Goal: Task Accomplishment & Management: Manage account settings

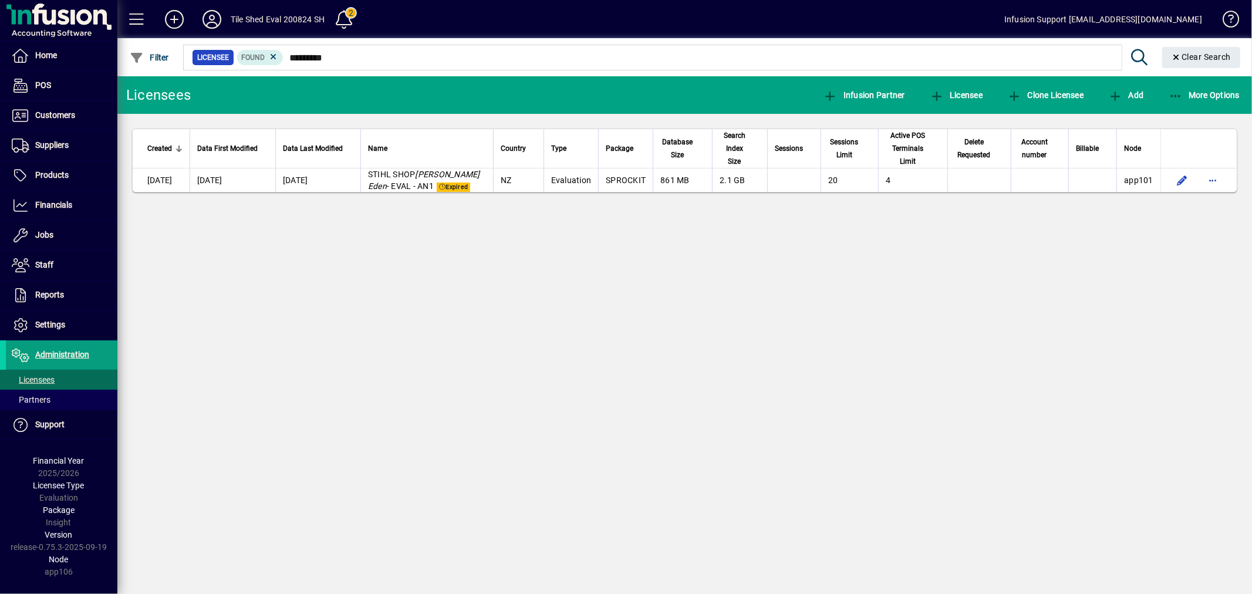
click at [802, 250] on div "Licensees Infusion Partner Licensee Clone Licensee Add More Options Created Dat…" at bounding box center [684, 335] width 1135 height 518
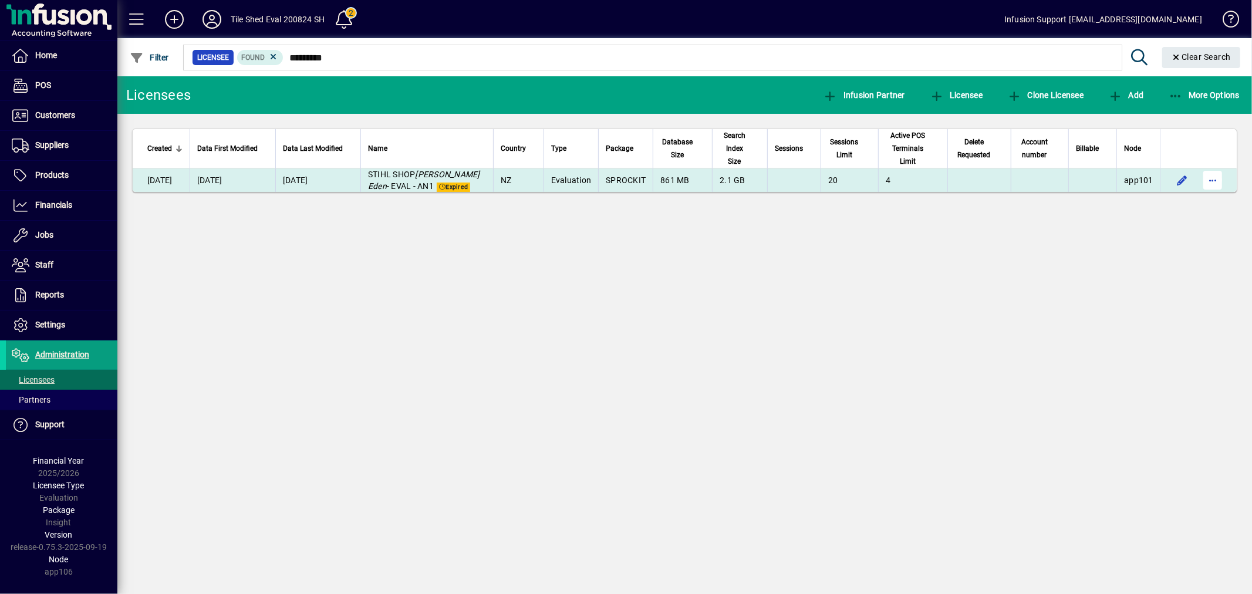
click at [1220, 166] on span "button" at bounding box center [1213, 180] width 28 height 28
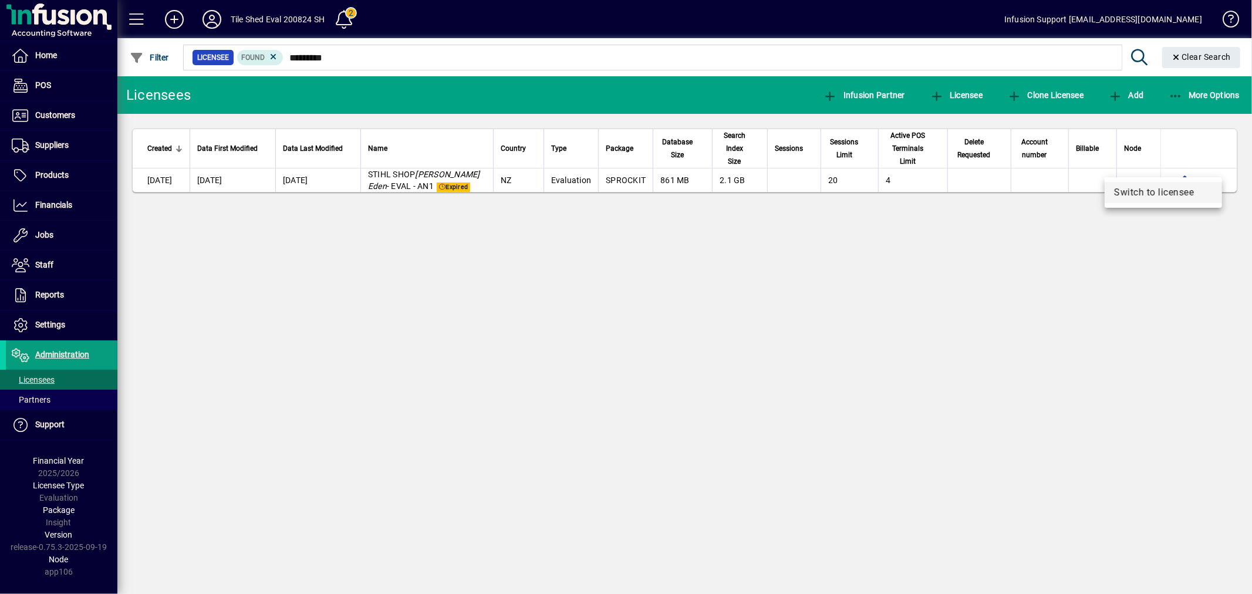
click at [1178, 194] on span "Switch to licensee" at bounding box center [1163, 193] width 99 height 14
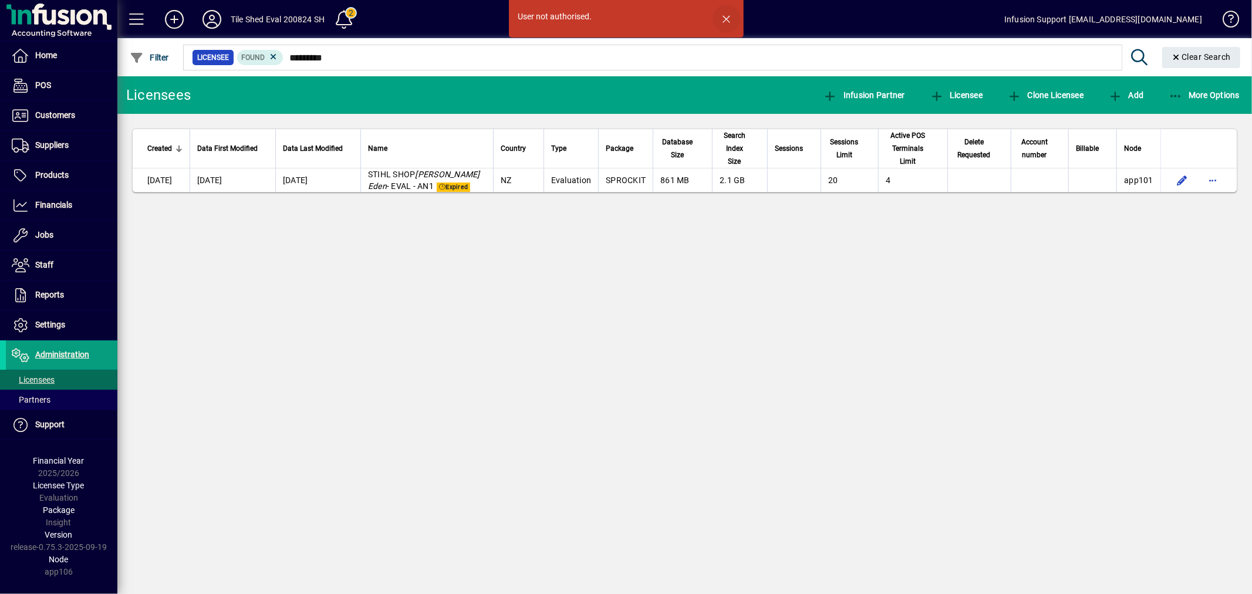
click at [726, 12] on span "button" at bounding box center [727, 19] width 28 height 28
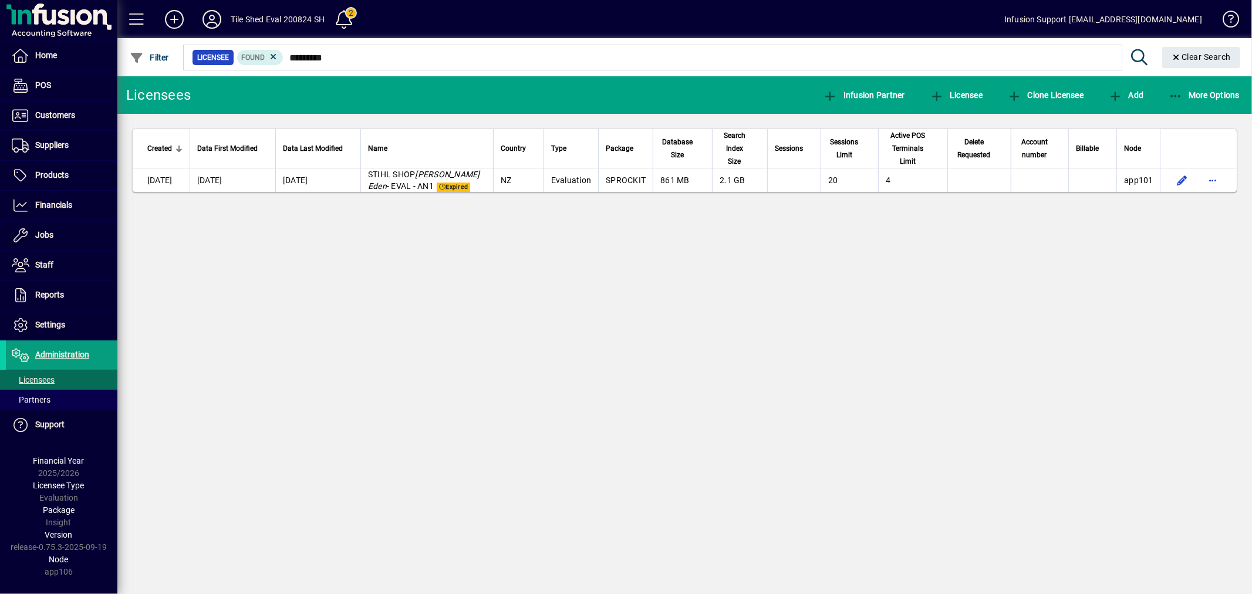
drag, startPoint x: 494, startPoint y: 377, endPoint x: 207, endPoint y: 194, distance: 340.5
click at [446, 323] on div "Licensees Infusion Partner Licensee Clone Licensee Add More Options Created Dat…" at bounding box center [684, 335] width 1135 height 518
click at [205, 22] on icon at bounding box center [211, 19] width 23 height 19
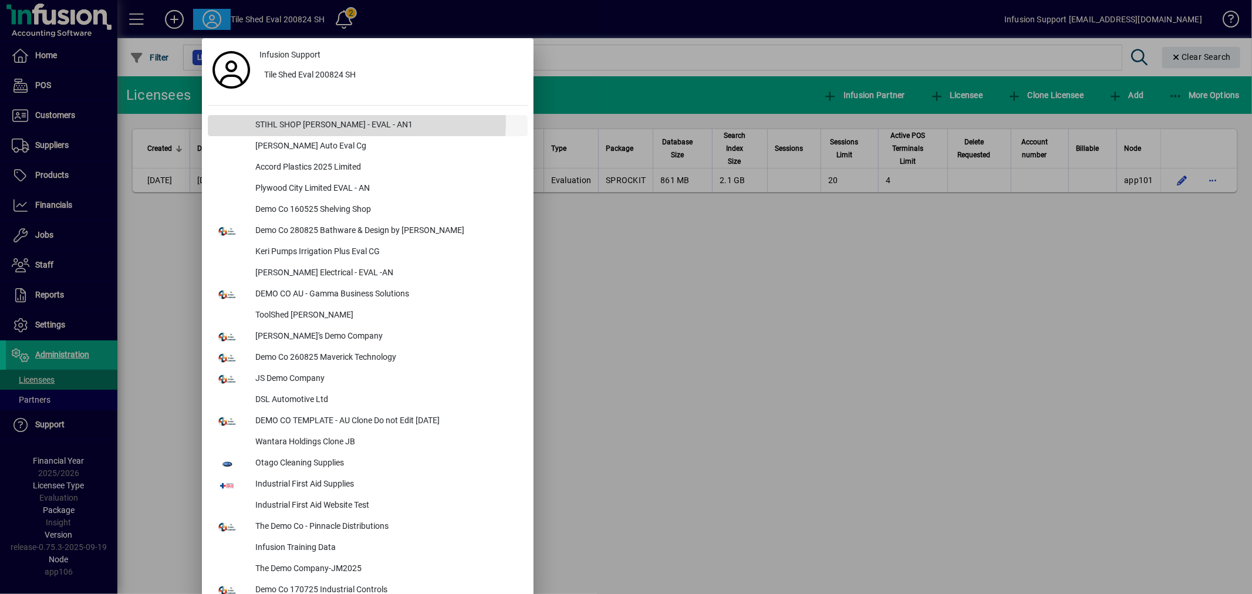
click at [339, 121] on div "STIHL SHOP Glen Eden - EVAL - AN1" at bounding box center [387, 125] width 282 height 21
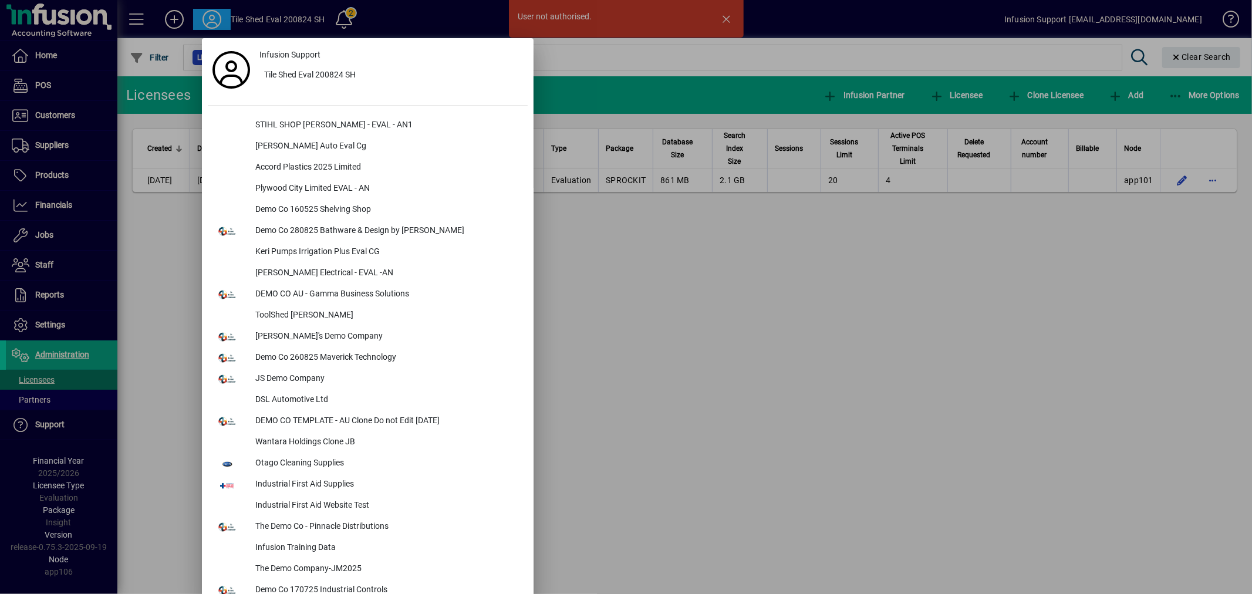
drag, startPoint x: 668, startPoint y: 270, endPoint x: 658, endPoint y: 270, distance: 10.0
click at [663, 270] on div at bounding box center [626, 297] width 1252 height 594
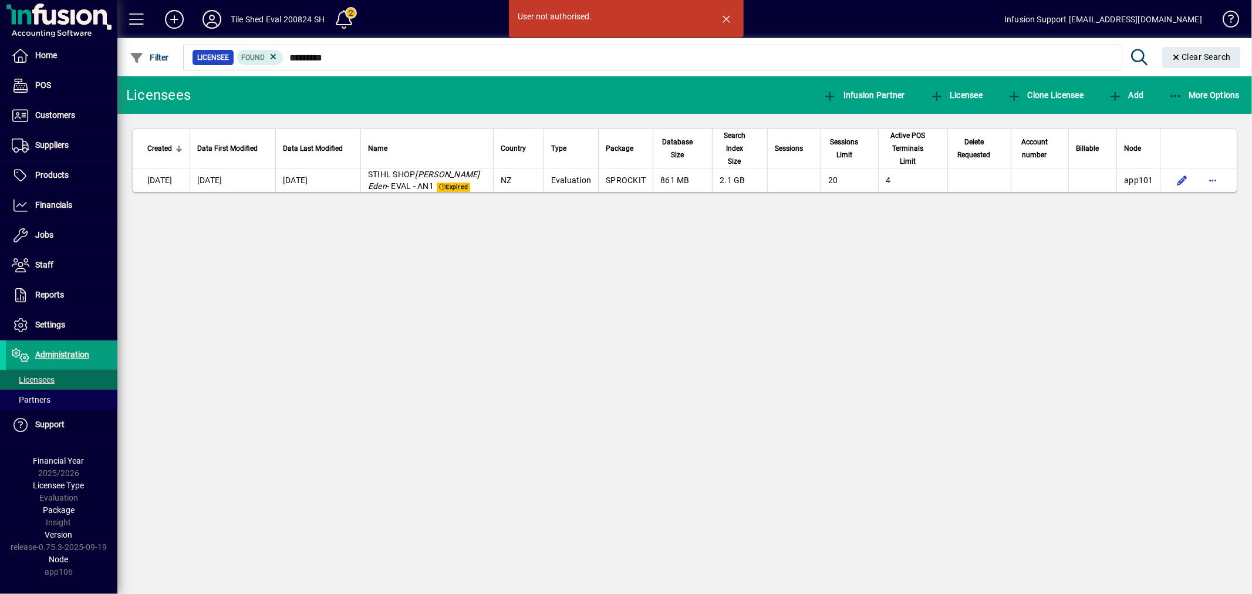
drag, startPoint x: 344, startPoint y: 50, endPoint x: 240, endPoint y: 45, distance: 104.7
click at [240, 45] on div at bounding box center [748, 44] width 1135 height 13
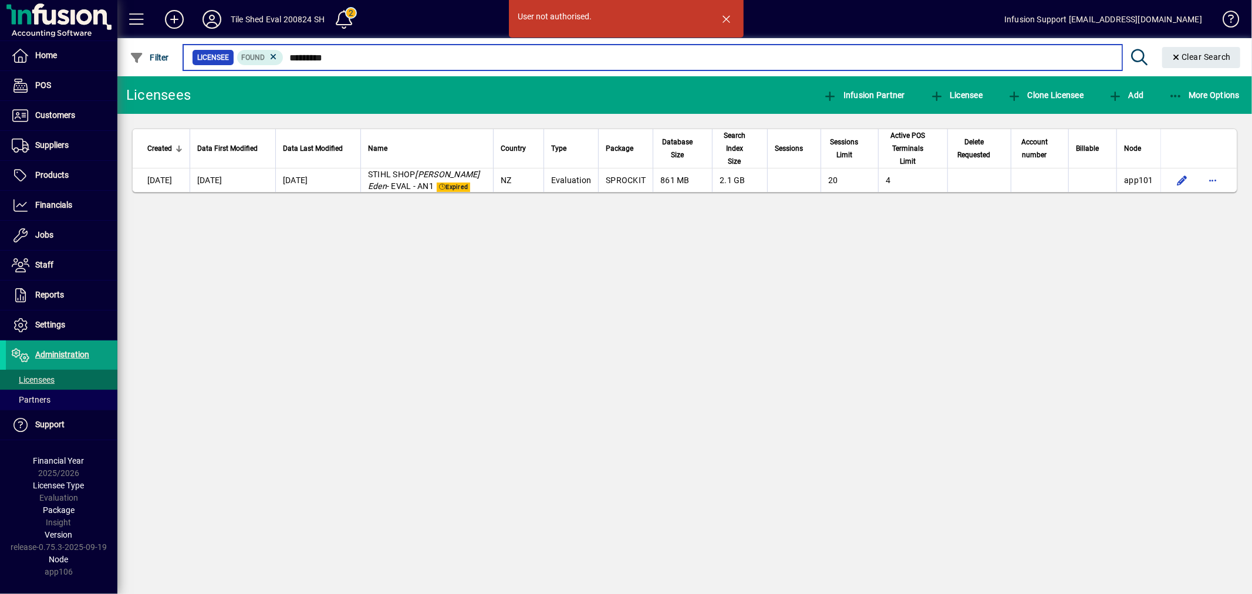
drag, startPoint x: 349, startPoint y: 62, endPoint x: 173, endPoint y: 4, distance: 185.7
click at [164, 12] on mat-toolbar "Tile Shed Eval 200824 SH 2 Infusion Support support@infusionsoftware.co.nz Filt…" at bounding box center [684, 38] width 1135 height 76
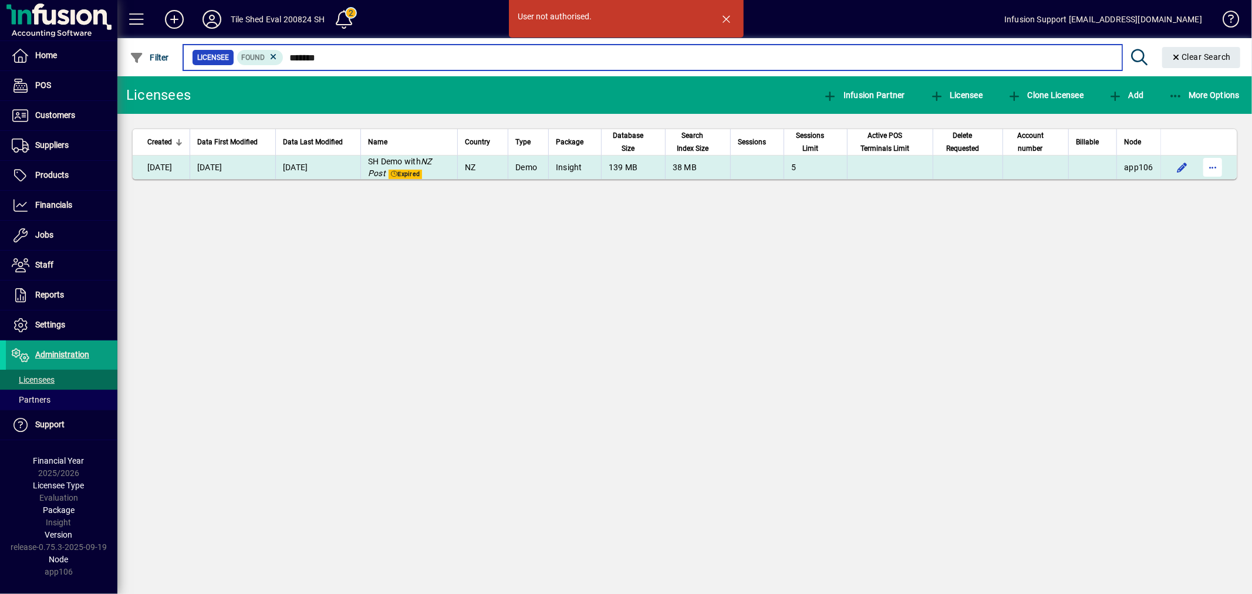
type input "*******"
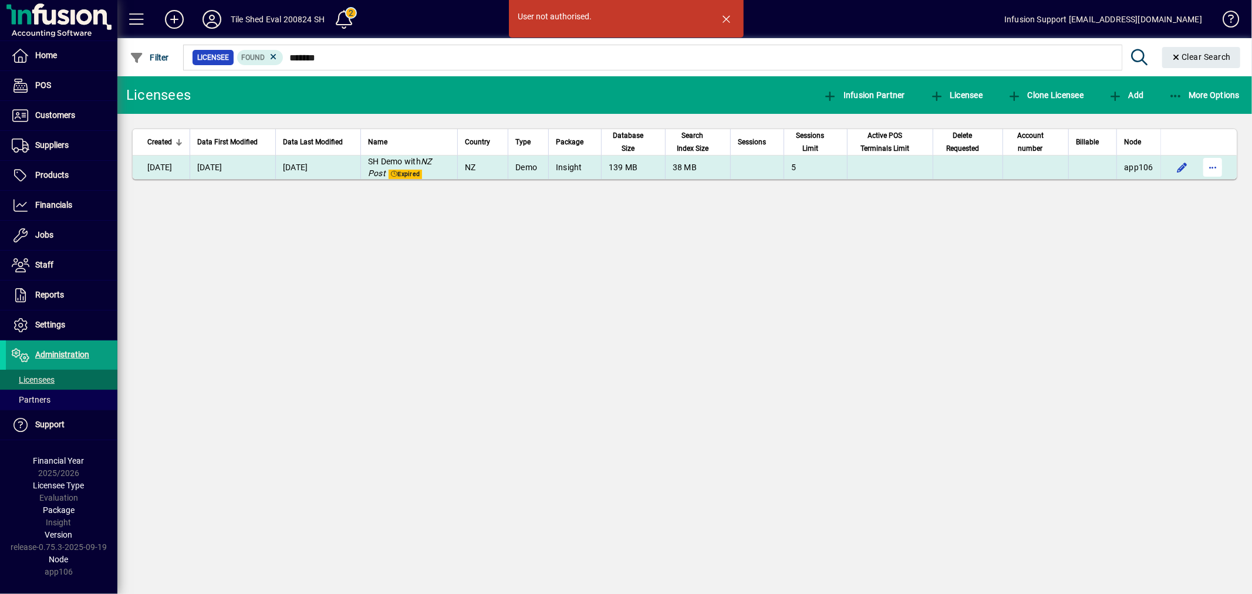
click at [1214, 166] on span "button" at bounding box center [1213, 167] width 28 height 28
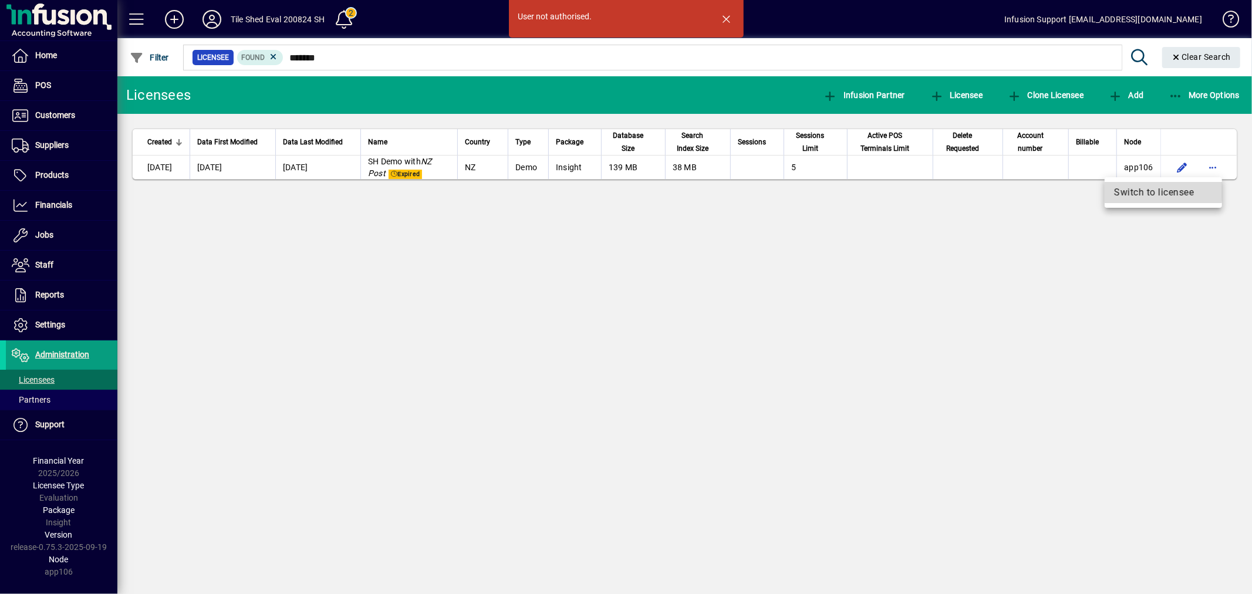
click at [1152, 189] on span "Switch to licensee" at bounding box center [1163, 193] width 99 height 14
